Goal: Task Accomplishment & Management: Manage account settings

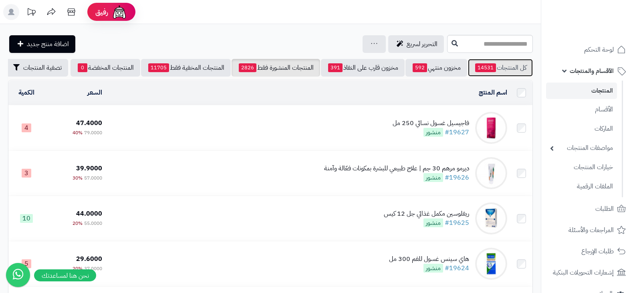
click at [482, 72] on span "14531" at bounding box center [485, 67] width 21 height 9
click at [366, 124] on td "فاجيسيل غسول نسائي 250 مل #19627 منشور" at bounding box center [307, 127] width 405 height 45
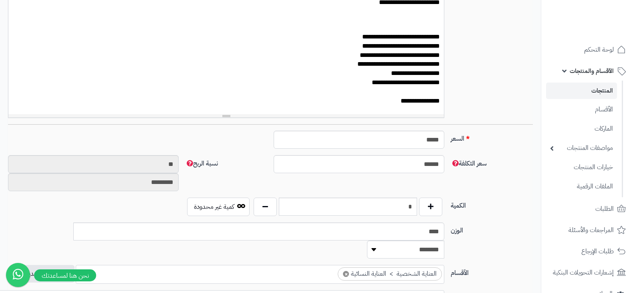
scroll to position [240, 0]
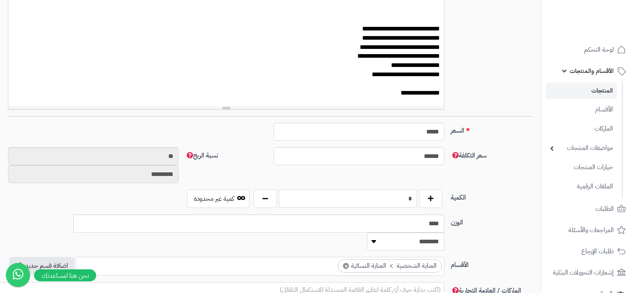
drag, startPoint x: 389, startPoint y: 177, endPoint x: 440, endPoint y: 177, distance: 50.8
click at [440, 189] on div "الكمية * كمية غير محدودة" at bounding box center [270, 201] width 531 height 25
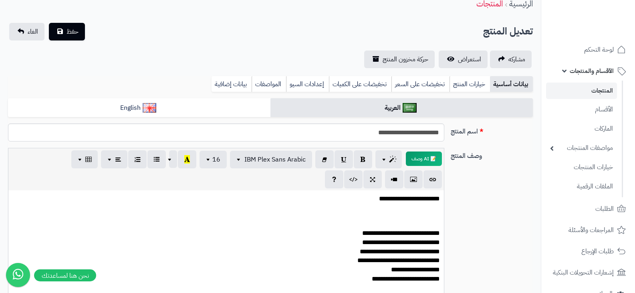
scroll to position [0, 0]
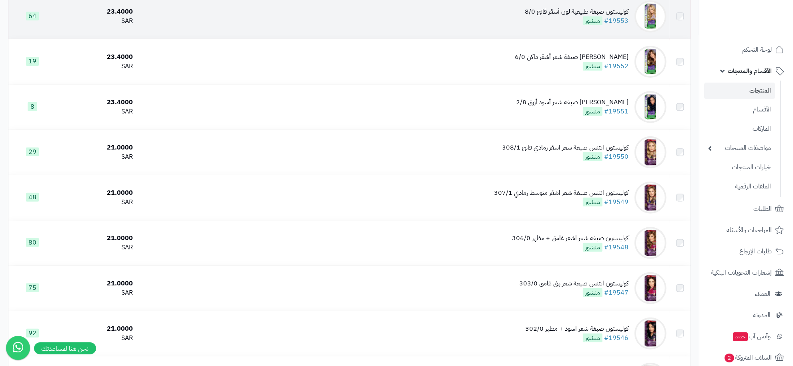
scroll to position [3308, 0]
